Goal: Task Accomplishment & Management: Use online tool/utility

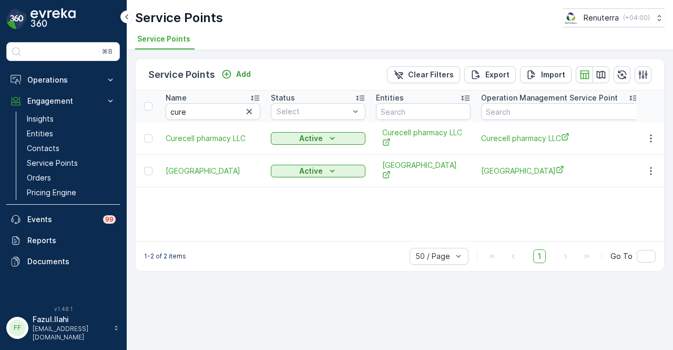
click at [249, 106] on icon "button" at bounding box center [249, 111] width 11 height 11
click at [250, 112] on input "text" at bounding box center [213, 111] width 95 height 17
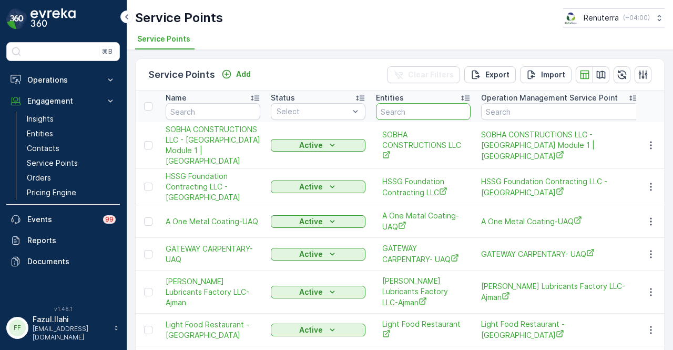
click at [438, 113] on input "text" at bounding box center [423, 111] width 95 height 17
type input "deco"
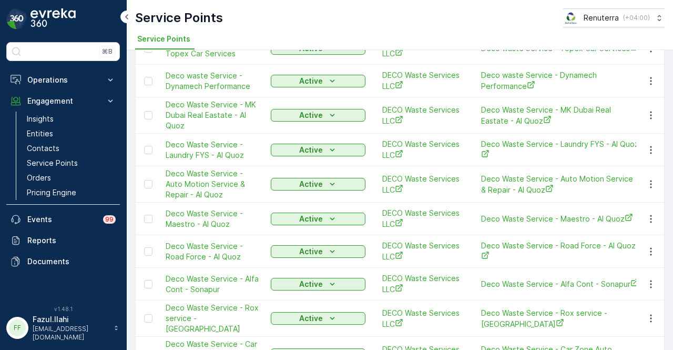
scroll to position [1066, 0]
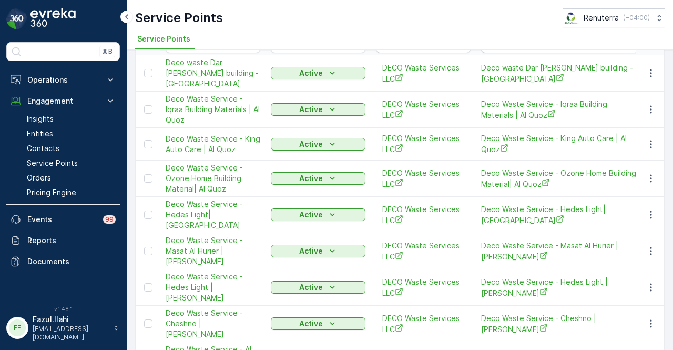
scroll to position [0, 0]
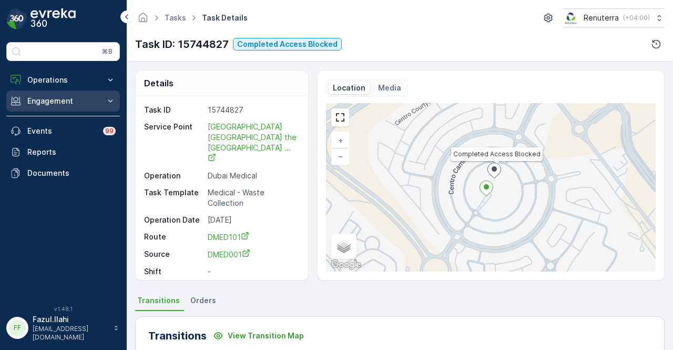
click at [77, 97] on p "Engagement" at bounding box center [63, 101] width 72 height 11
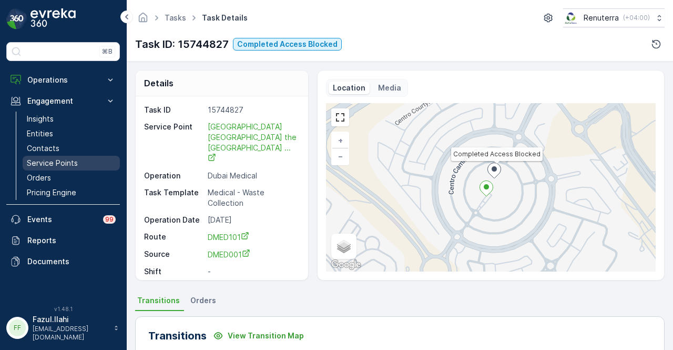
click at [75, 159] on p "Service Points" at bounding box center [52, 163] width 51 height 11
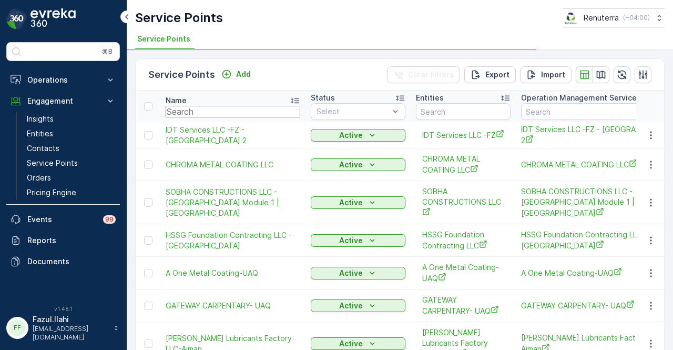
click at [215, 112] on input "text" at bounding box center [233, 112] width 135 height 12
type input "reliable"
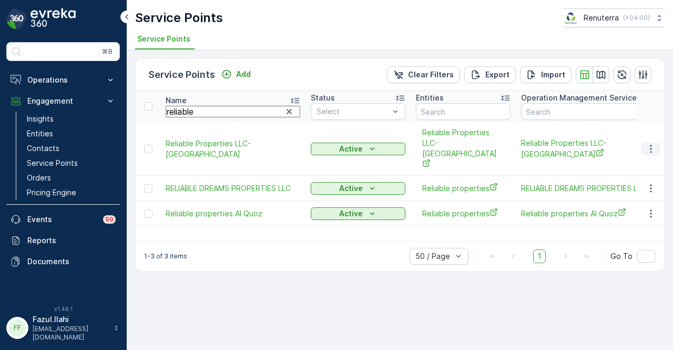
click at [644, 142] on button "button" at bounding box center [650, 148] width 19 height 13
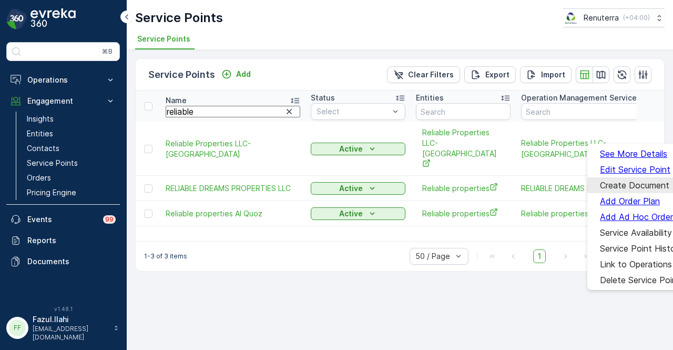
click at [641, 180] on span "Create Document" at bounding box center [634, 184] width 69 height 9
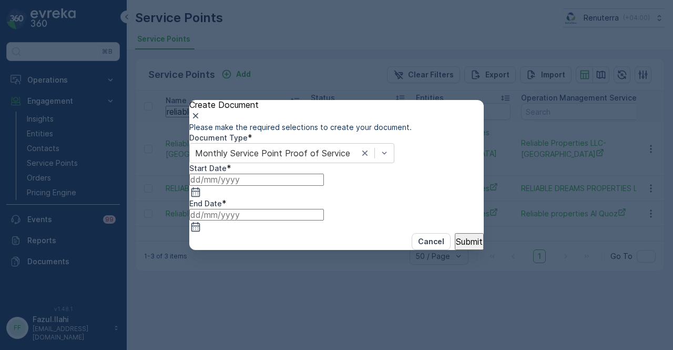
click at [310, 185] on input at bounding box center [256, 180] width 135 height 12
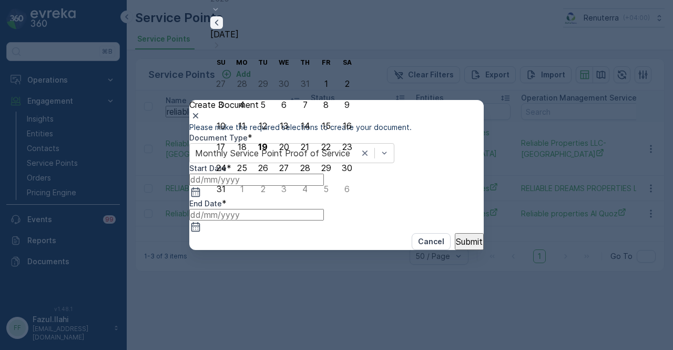
click at [222, 28] on icon "button" at bounding box center [216, 22] width 11 height 11
click at [222, 49] on icon "button" at bounding box center [216, 43] width 11 height 11
click at [223, 103] on div "1" at bounding box center [221, 104] width 4 height 9
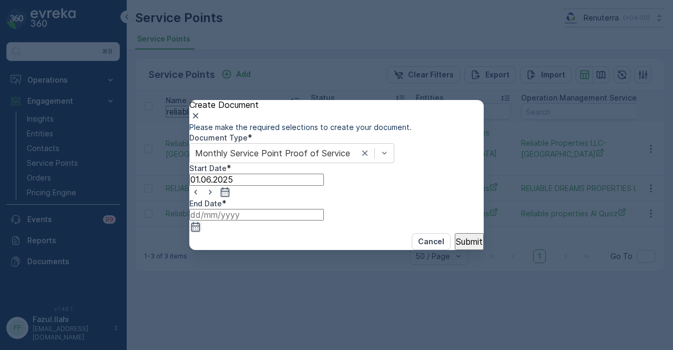
click at [200, 222] on icon "button" at bounding box center [195, 226] width 9 height 9
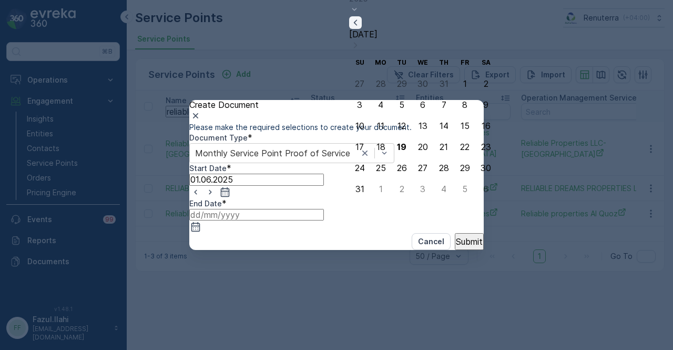
click at [357, 25] on icon "button" at bounding box center [355, 22] width 3 height 6
click at [361, 49] on icon "button" at bounding box center [355, 43] width 11 height 11
click at [386, 191] on button "30" at bounding box center [380, 188] width 21 height 21
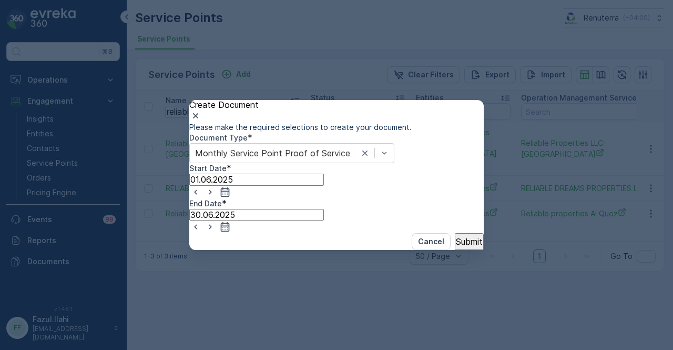
click at [456, 246] on p "Submit" at bounding box center [469, 241] width 27 height 9
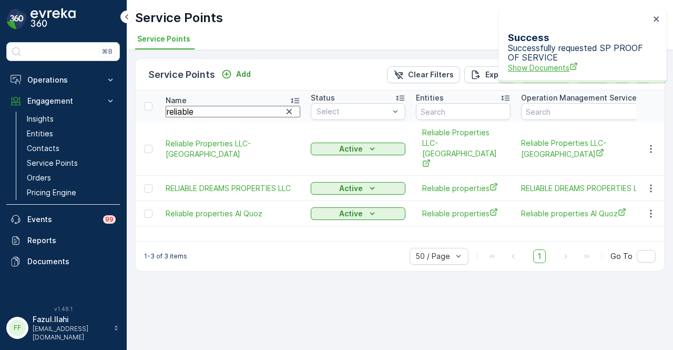
click at [540, 62] on span "Show Documents" at bounding box center [579, 67] width 142 height 11
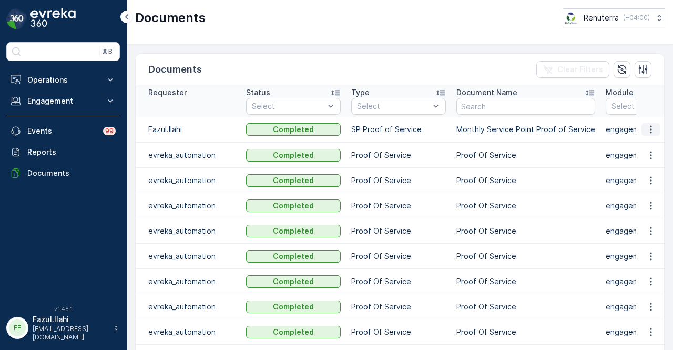
click at [650, 125] on icon "button" at bounding box center [651, 129] width 11 height 11
click at [648, 139] on span "See Details" at bounding box center [648, 144] width 40 height 11
click at [646, 126] on icon "button" at bounding box center [651, 129] width 11 height 11
drag, startPoint x: 644, startPoint y: 131, endPoint x: 640, endPoint y: 147, distance: 16.1
click at [640, 147] on span "See Details" at bounding box center [648, 144] width 40 height 11
